Goal: Navigation & Orientation: Go to known website

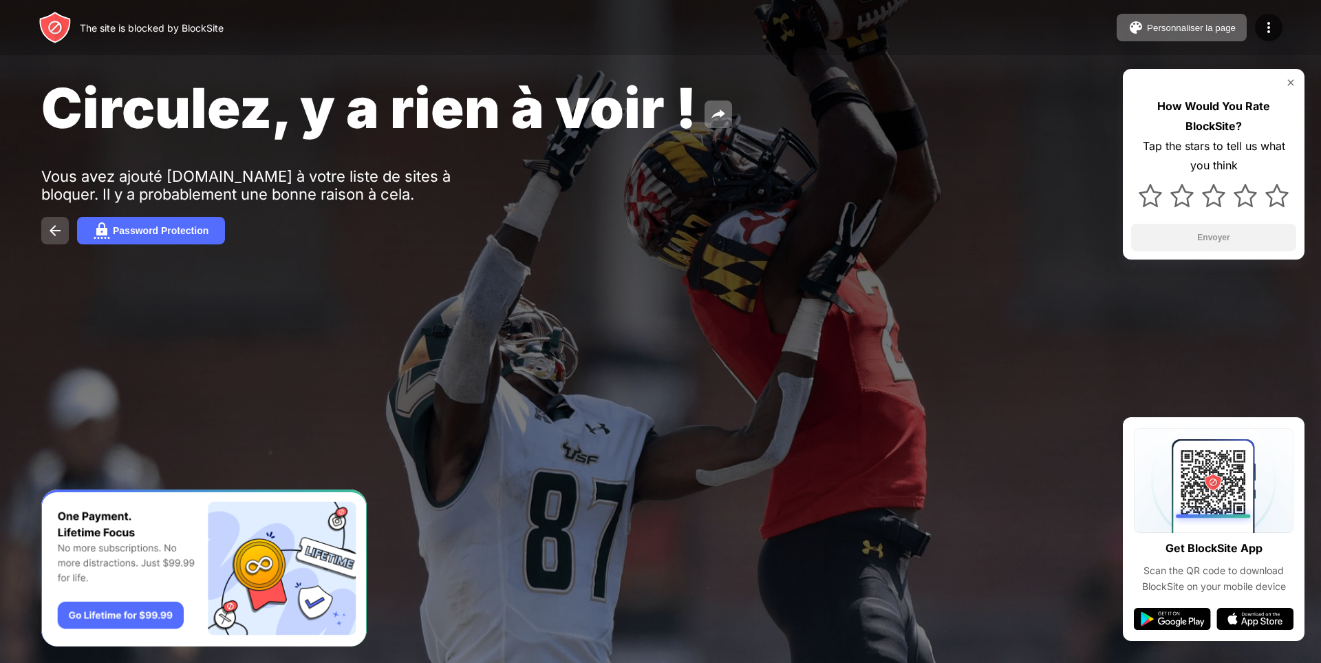
click at [63, 229] on button at bounding box center [55, 231] width 28 height 28
